Goal: Task Accomplishment & Management: Manage account settings

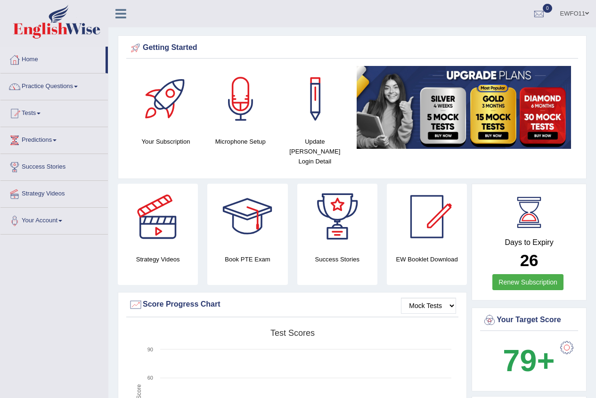
click at [572, 12] on link "EWFO11" at bounding box center [574, 12] width 43 height 24
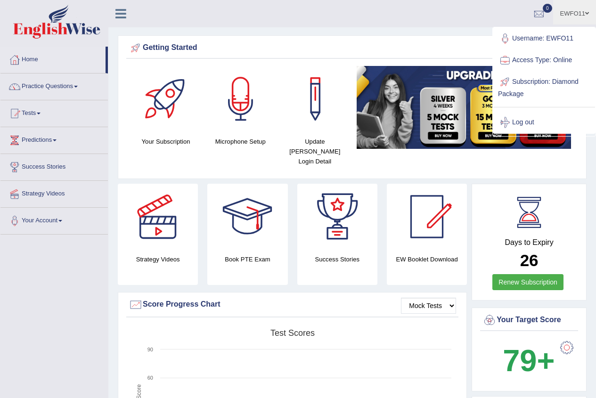
click at [572, 49] on link "Access Type: Online" at bounding box center [544, 60] width 102 height 22
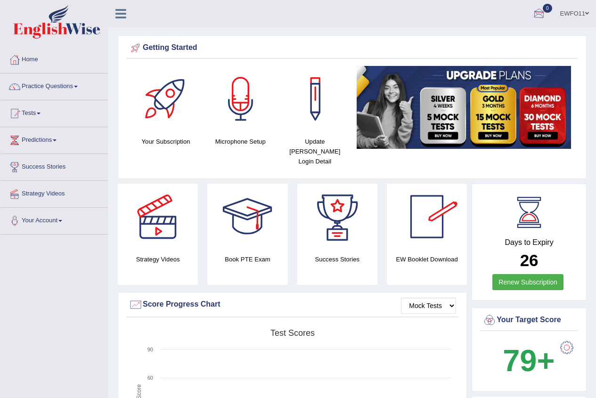
click at [586, 12] on span at bounding box center [587, 13] width 4 height 6
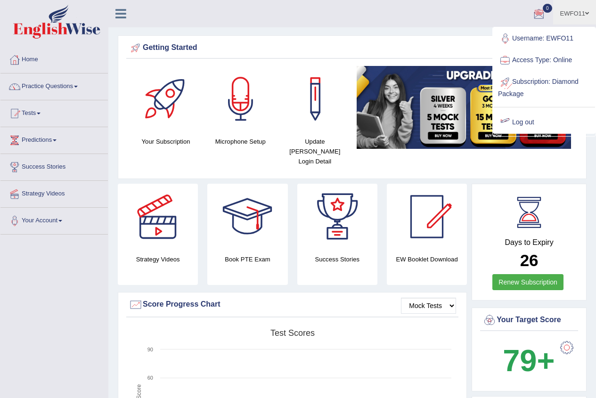
click at [520, 121] on link "Log out" at bounding box center [544, 123] width 102 height 22
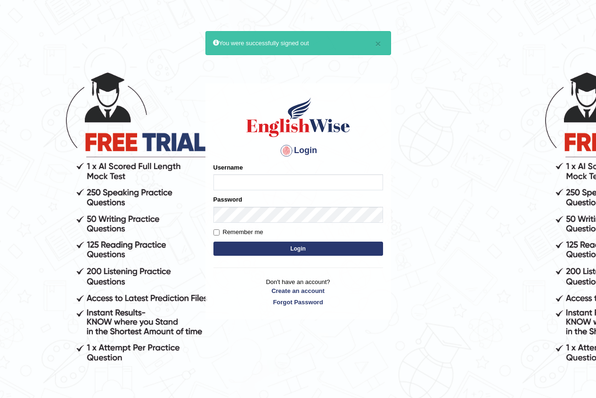
click at [236, 179] on input "Username" at bounding box center [298, 182] width 170 height 16
